Goal: Information Seeking & Learning: Check status

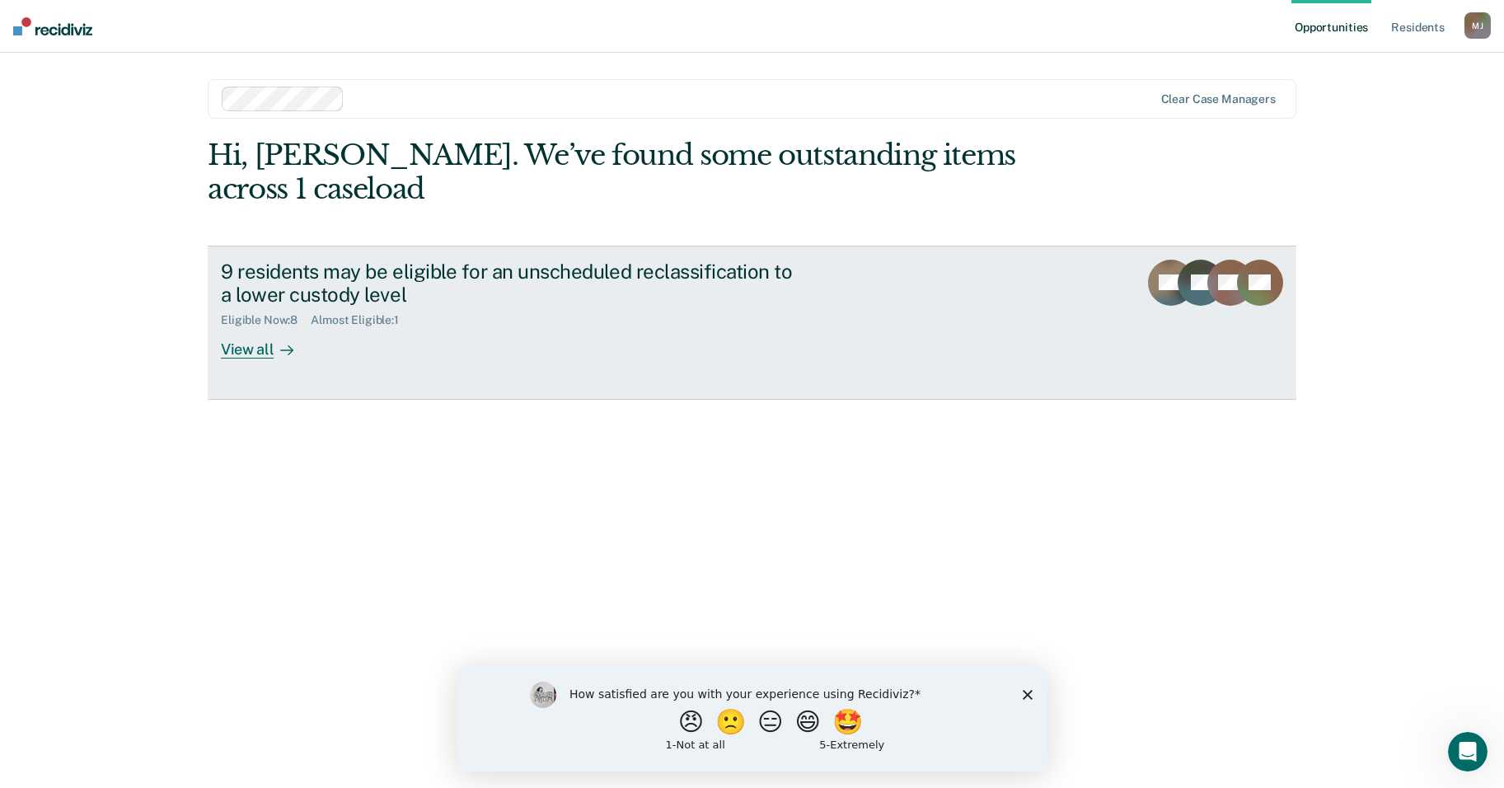
click at [266, 327] on div "View all" at bounding box center [267, 343] width 92 height 32
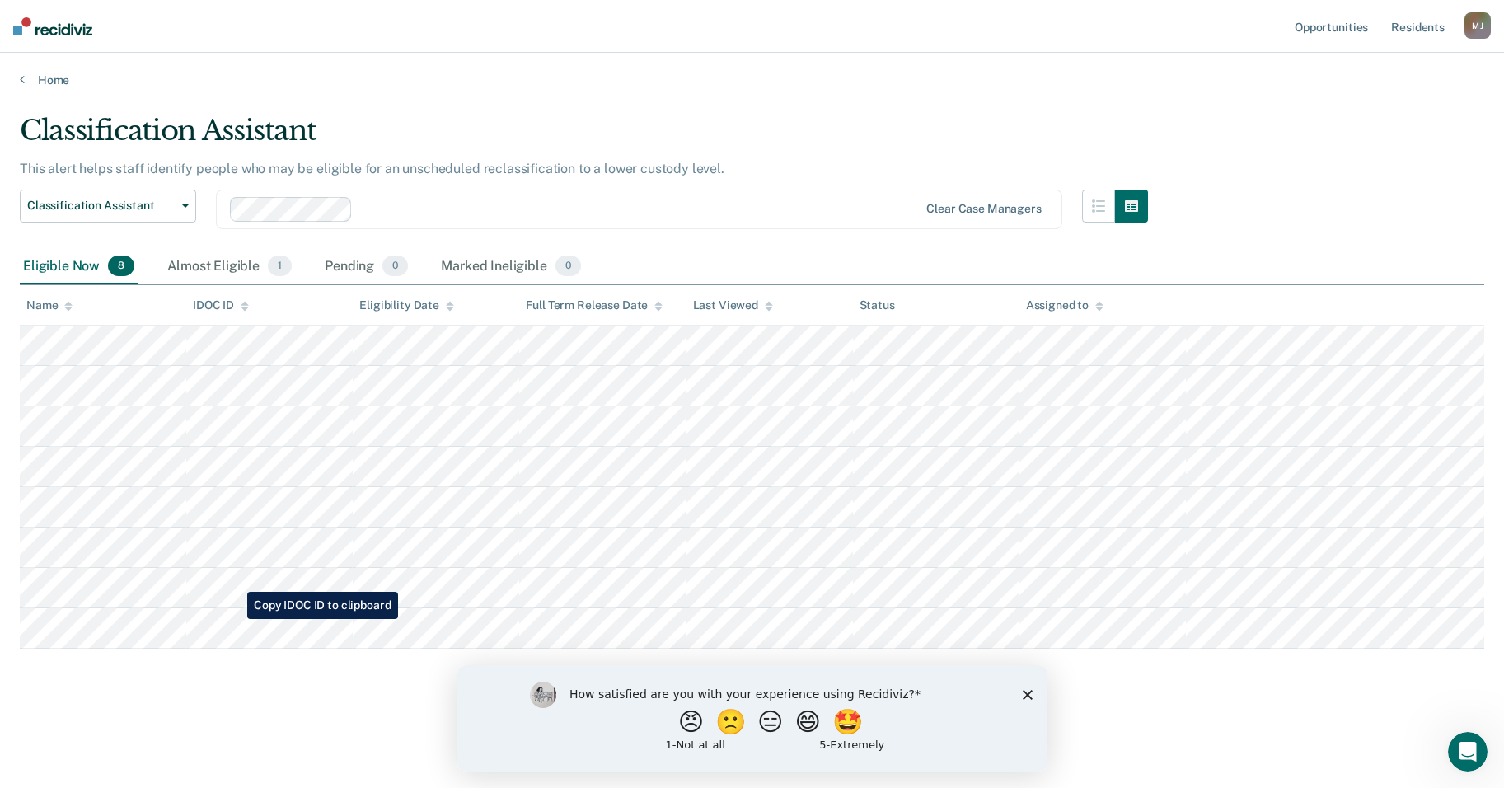
click at [234, 619] on main "Classification Assistant This alert helps staff identify people who may be elig…" at bounding box center [752, 434] width 1504 height 695
copy table "Name IDOC ID Eligibility Date Full Term Release Date Last Viewed Status Assigne…"
click at [815, 721] on button "😄" at bounding box center [808, 720] width 39 height 33
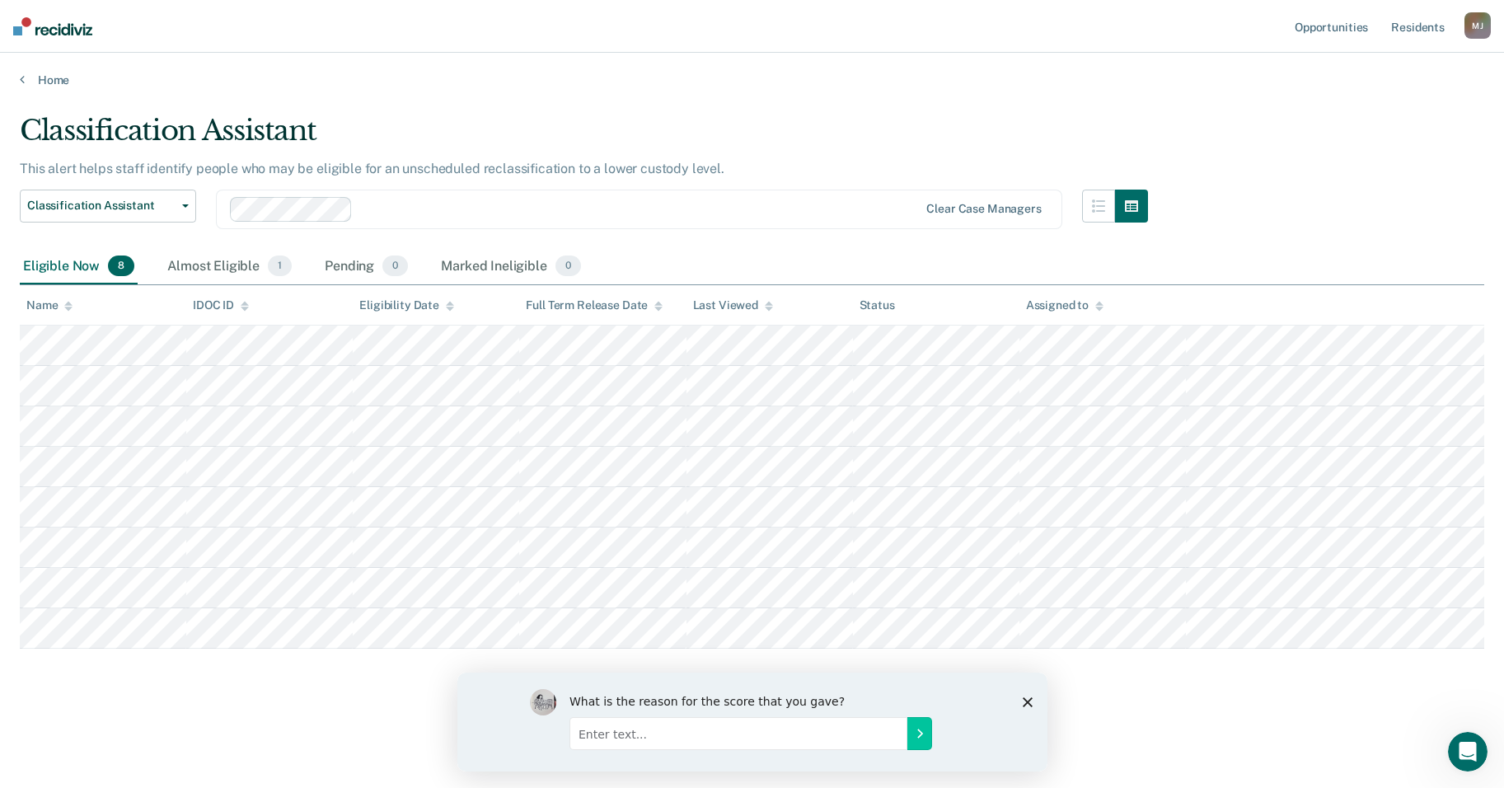
click at [1135, 721] on main "Classification Assistant This alert helps staff identify people who may be elig…" at bounding box center [752, 434] width 1504 height 695
click at [217, 264] on div "Almost Eligible 1" at bounding box center [229, 267] width 131 height 36
